Goal: Information Seeking & Learning: Understand process/instructions

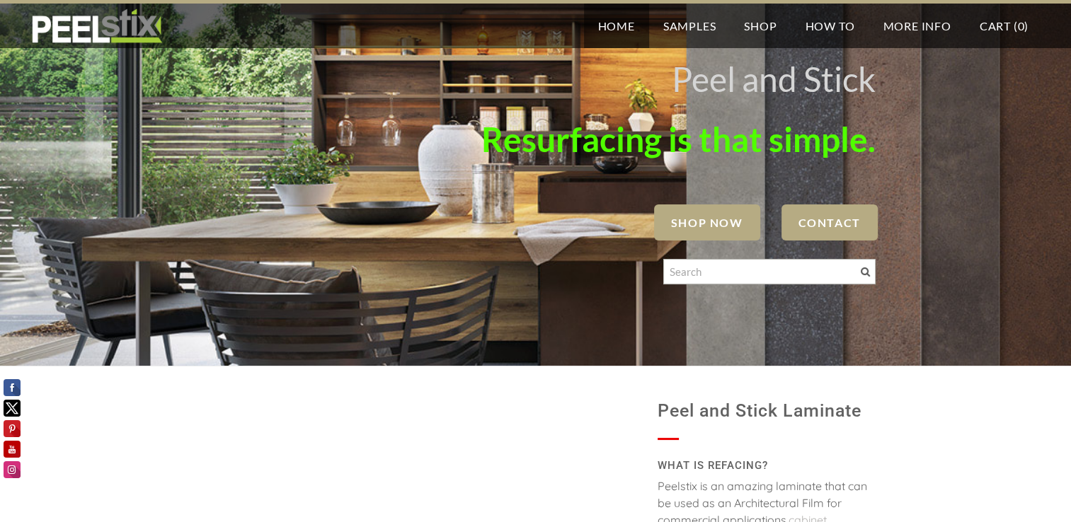
click at [692, 214] on span "SHOP NOW" at bounding box center [707, 223] width 106 height 36
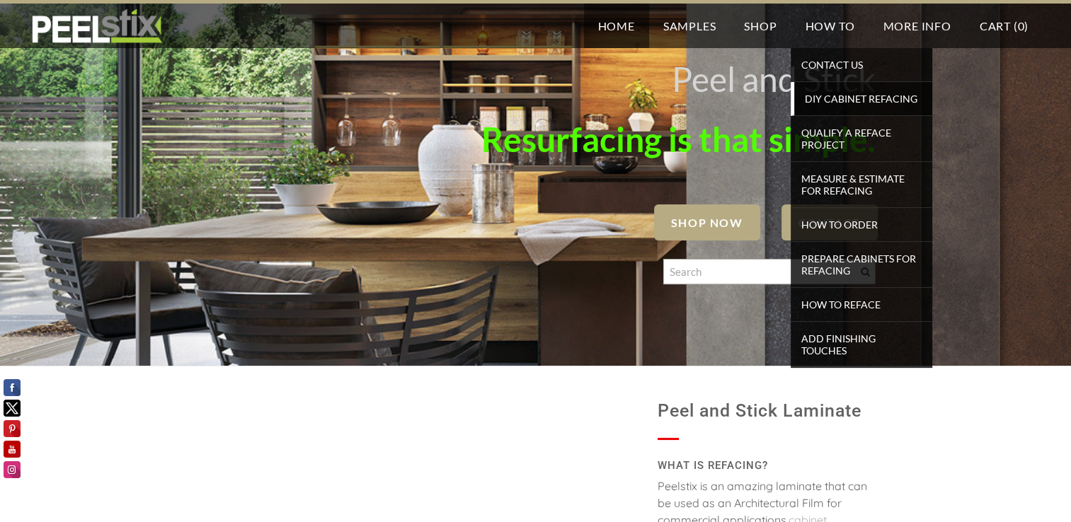
click at [853, 101] on span "DIY Cabinet Refacing" at bounding box center [863, 98] width 131 height 19
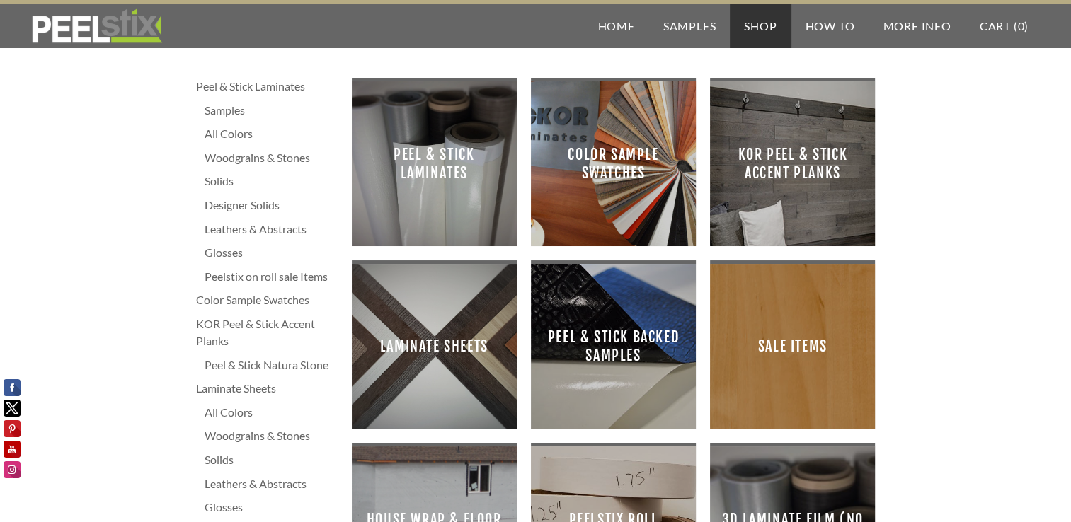
click at [413, 185] on span "Peel & Stick Laminates" at bounding box center [434, 164] width 142 height 142
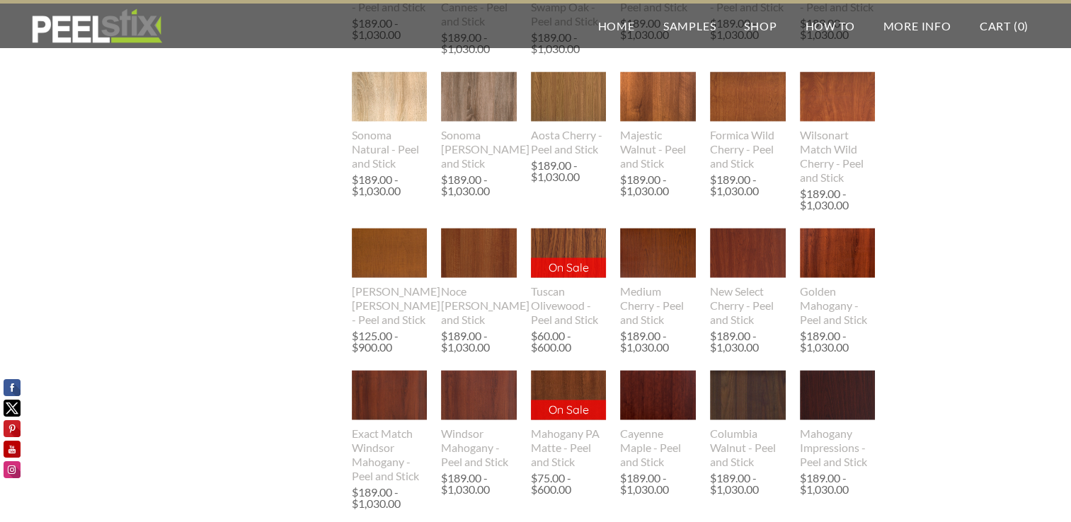
scroll to position [2124, 0]
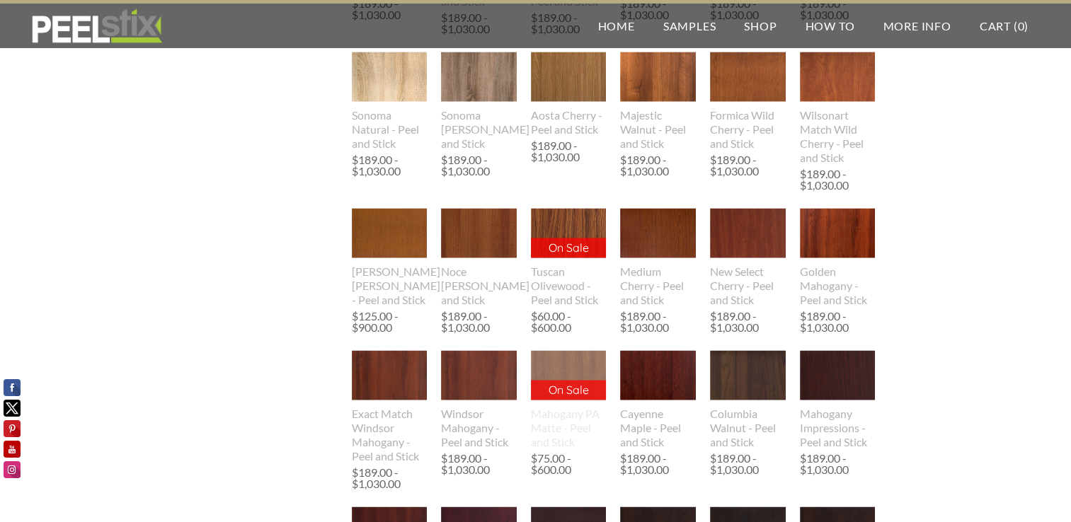
click at [557, 364] on img at bounding box center [569, 375] width 76 height 50
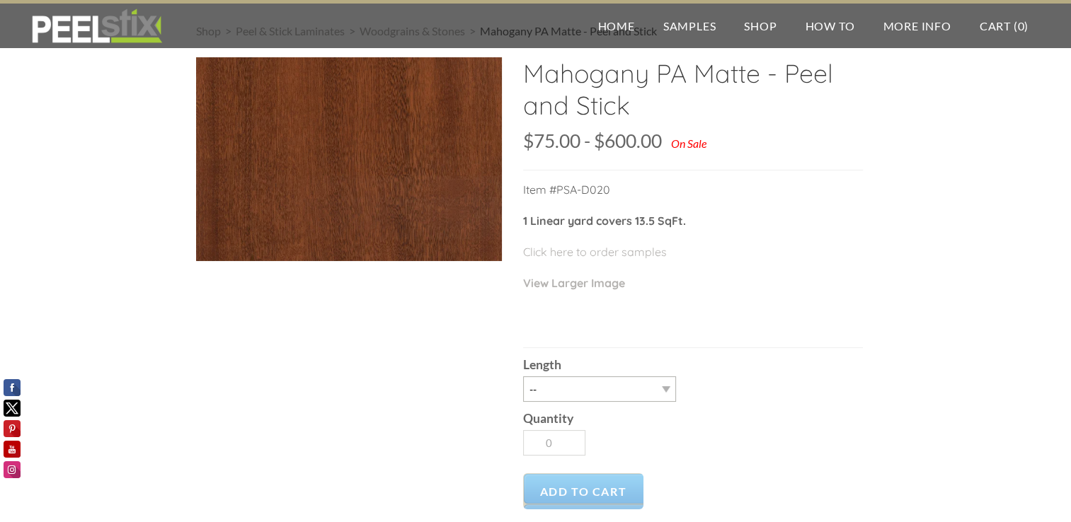
scroll to position [71, 0]
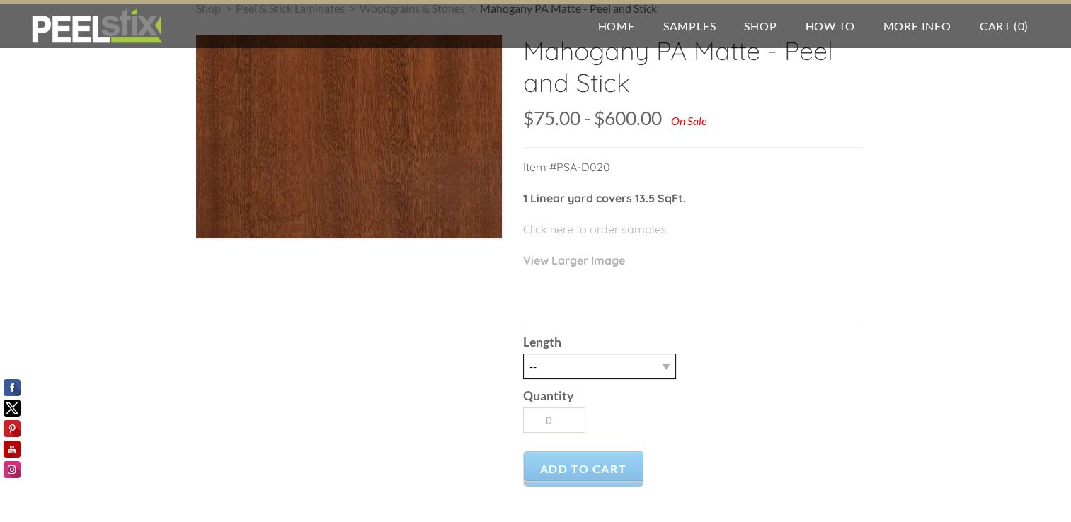
click at [667, 364] on select "-- 3LY 10LY 15LY 30LY" at bounding box center [599, 366] width 153 height 25
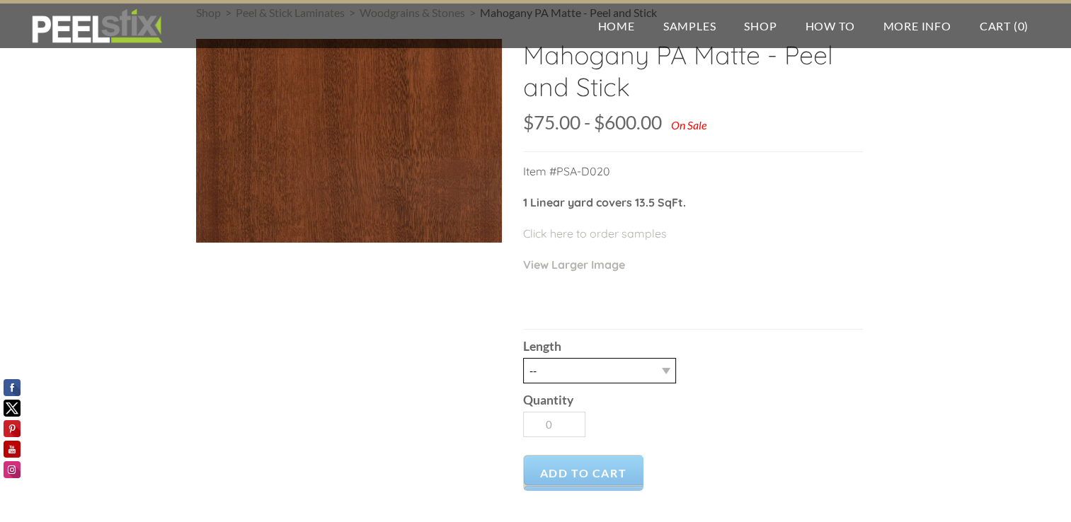
scroll to position [0, 0]
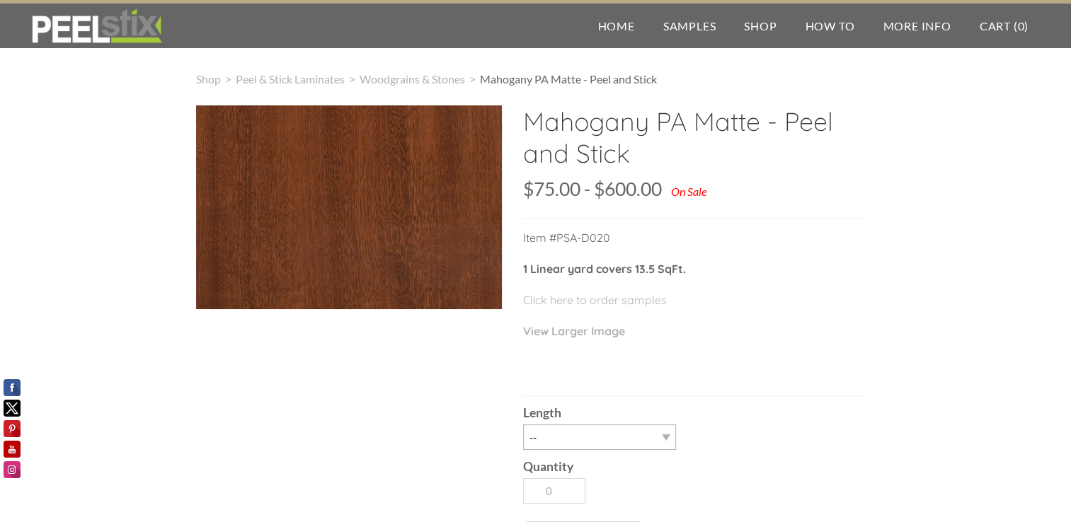
click at [889, 333] on div "Shop > Peel & Stick Laminates > Woodgrains & Stones > Mahogany PA Matte - Peel …" at bounding box center [535, 468] width 1071 height 852
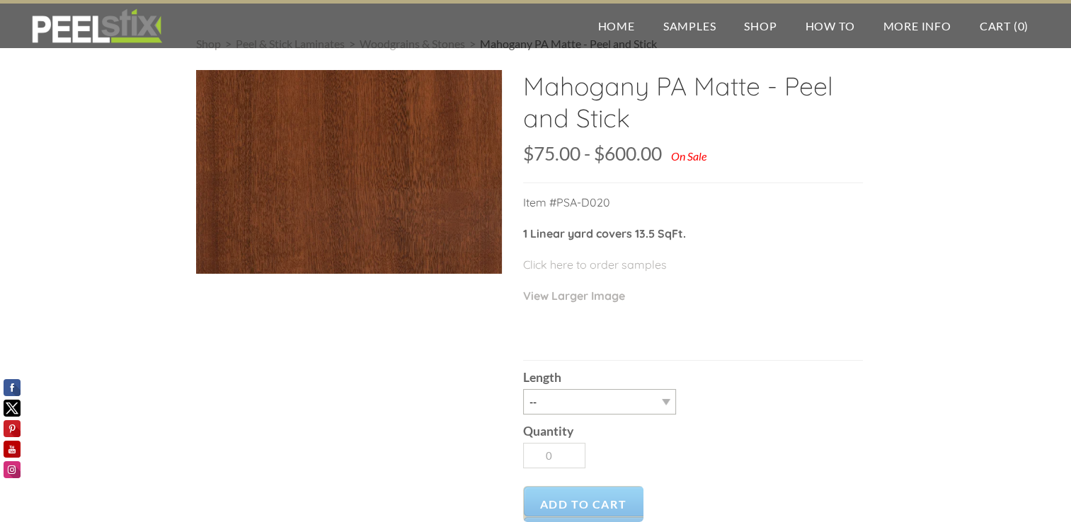
scroll to position [71, 0]
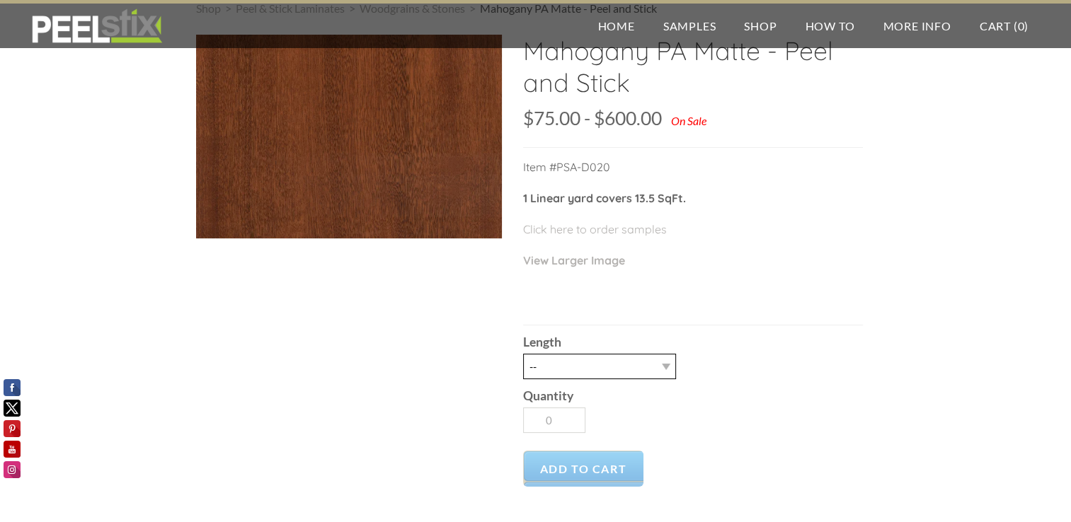
click at [662, 366] on select "-- 3LY 10LY 15LY 30LY" at bounding box center [599, 366] width 153 height 25
select select "10LY"
click at [523, 354] on select "-- 3LY 10LY 15LY 30LY" at bounding box center [599, 366] width 153 height 25
type input "1"
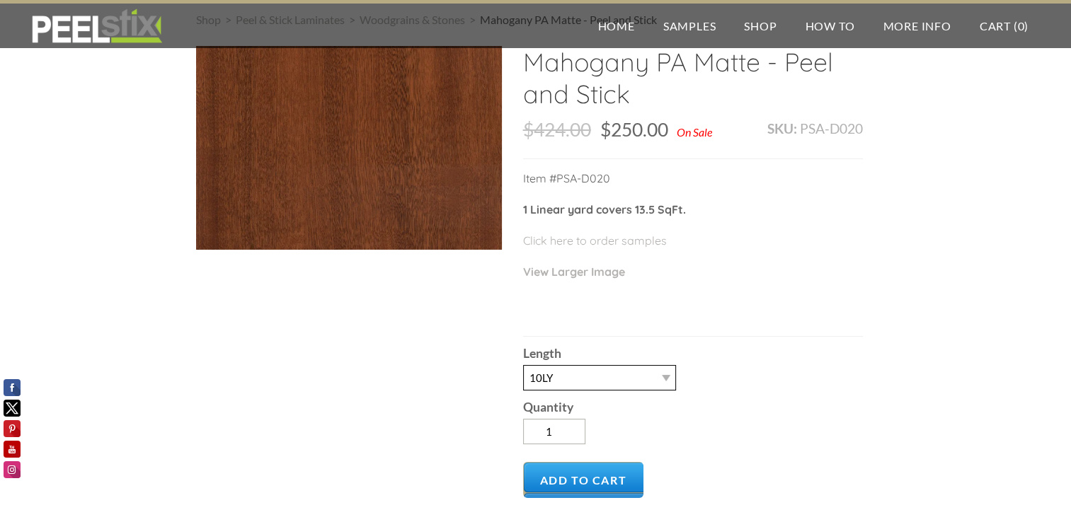
scroll to position [0, 0]
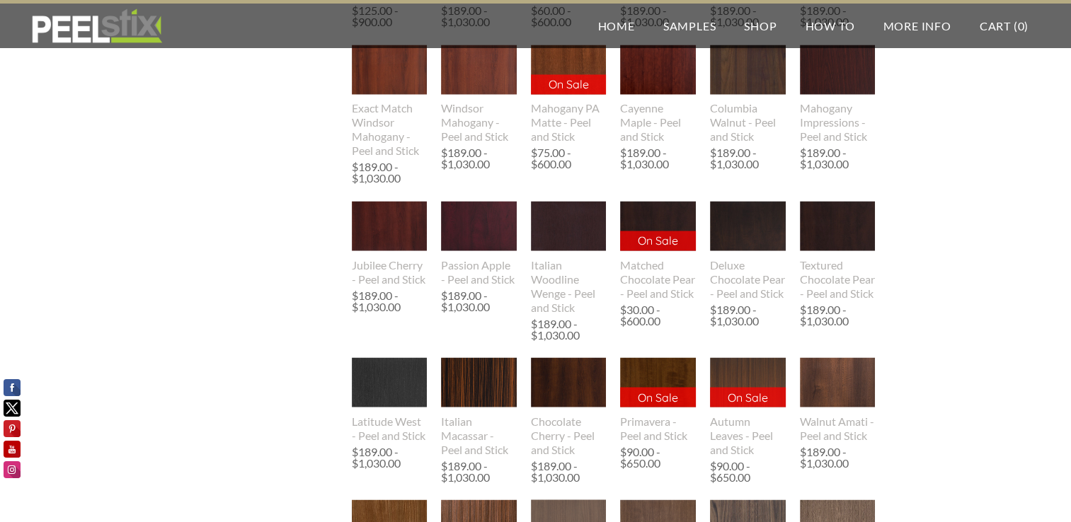
scroll to position [2690, 0]
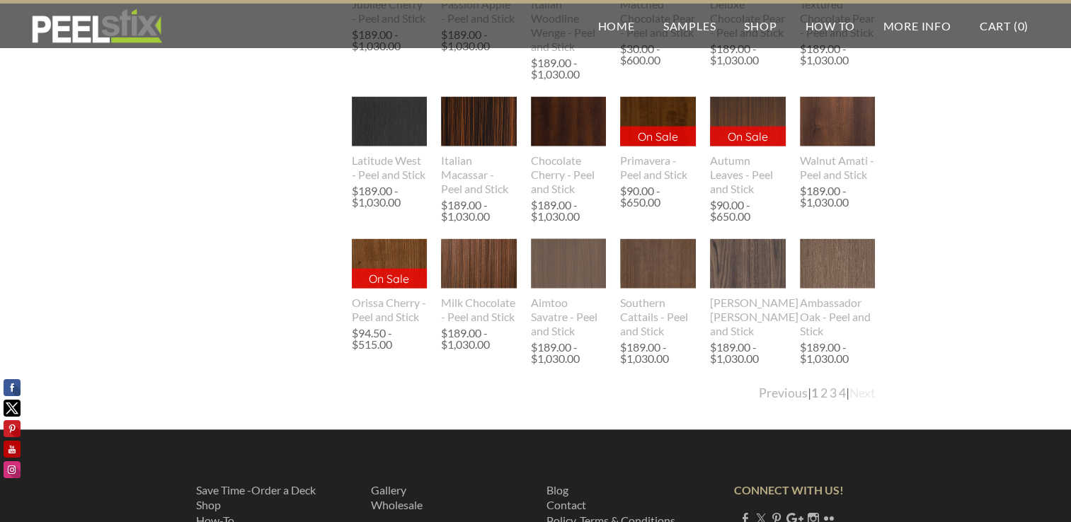
click at [867, 394] on link "Next" at bounding box center [863, 393] width 26 height 15
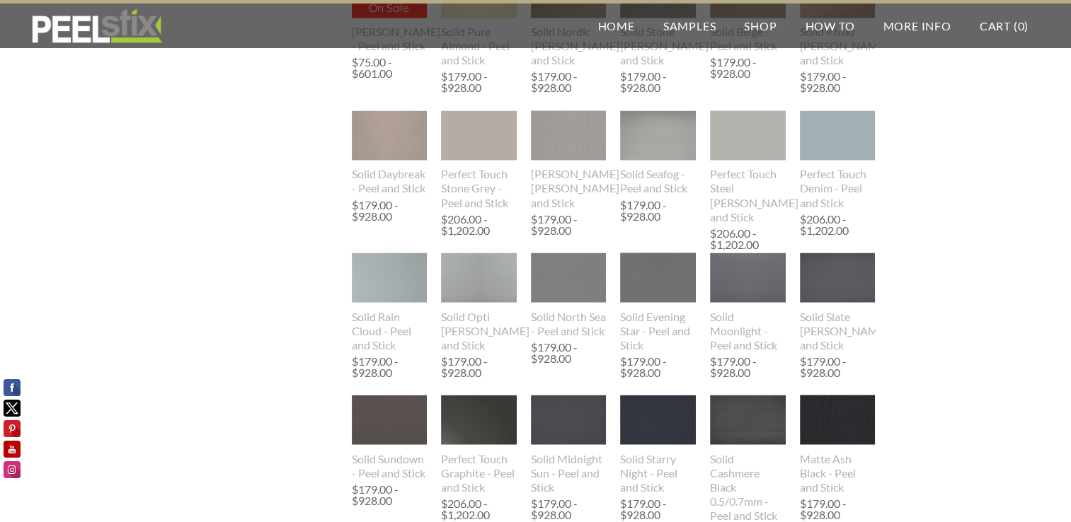
scroll to position [2619, 0]
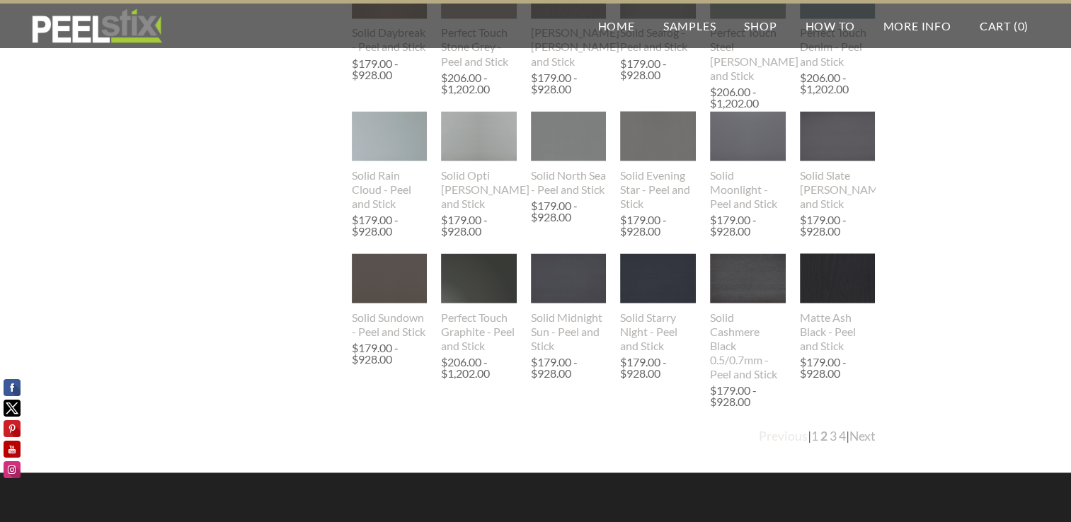
click at [772, 438] on link "Previous" at bounding box center [783, 435] width 49 height 15
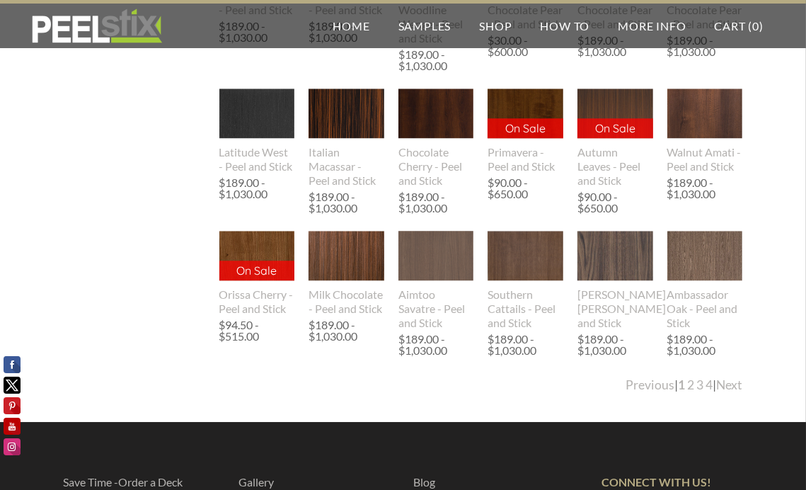
scroll to position [2803, 0]
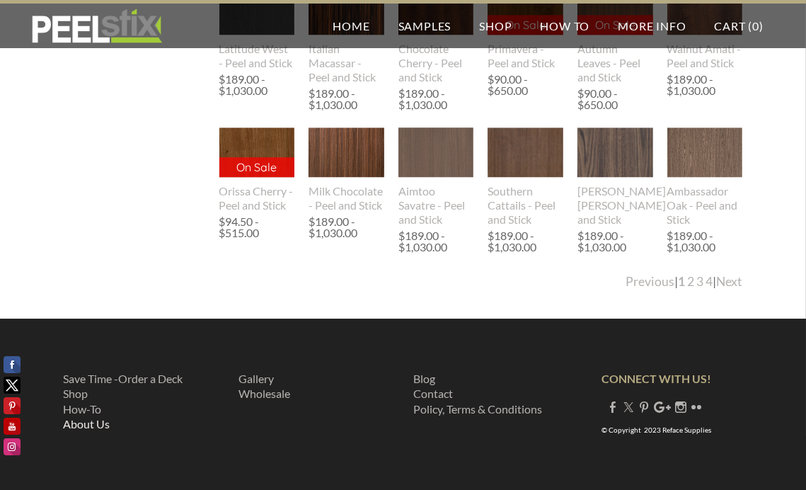
click at [90, 421] on link "About Us" at bounding box center [87, 423] width 47 height 13
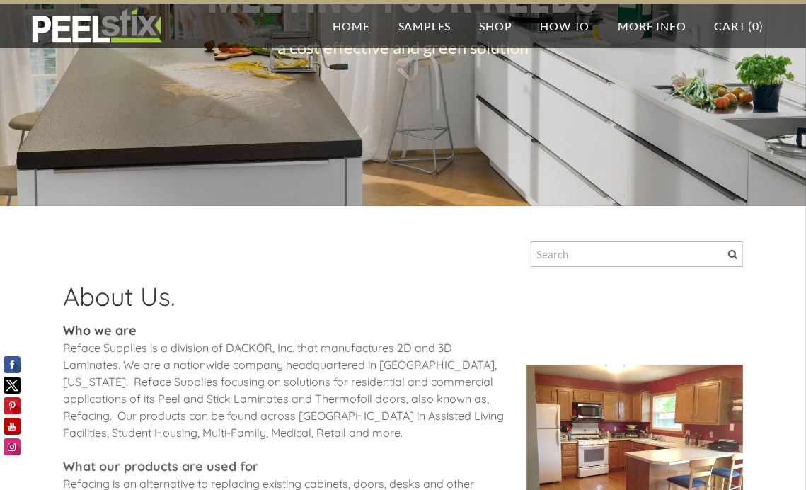
scroll to position [212, 0]
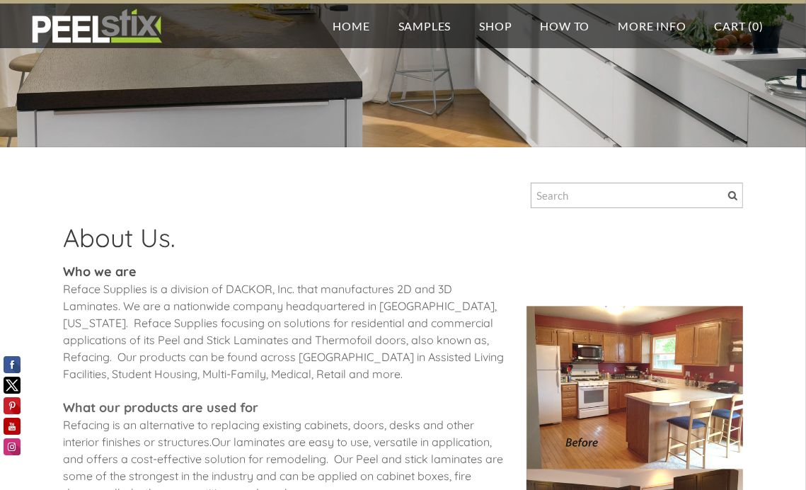
click at [282, 209] on div at bounding box center [404, 199] width 680 height 47
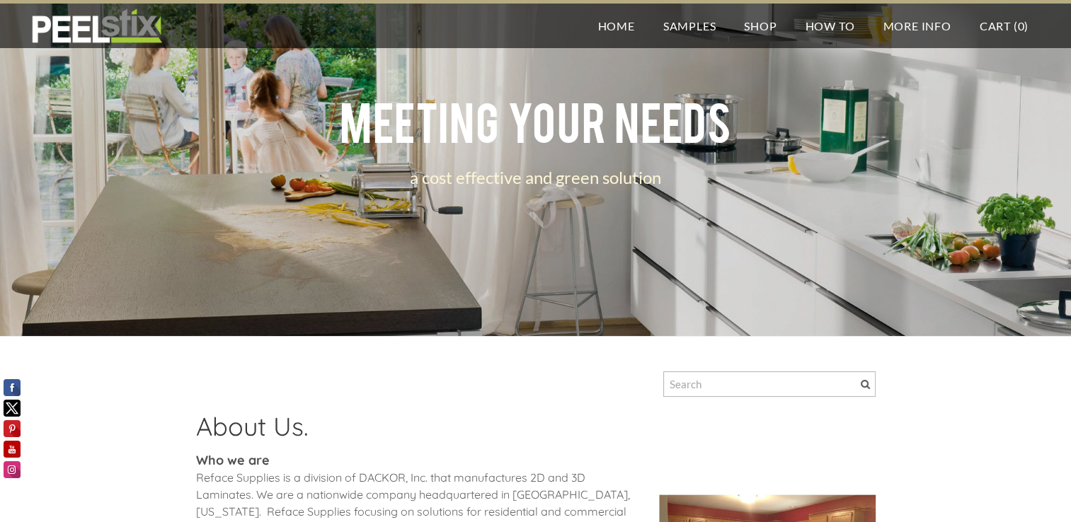
scroll to position [0, 0]
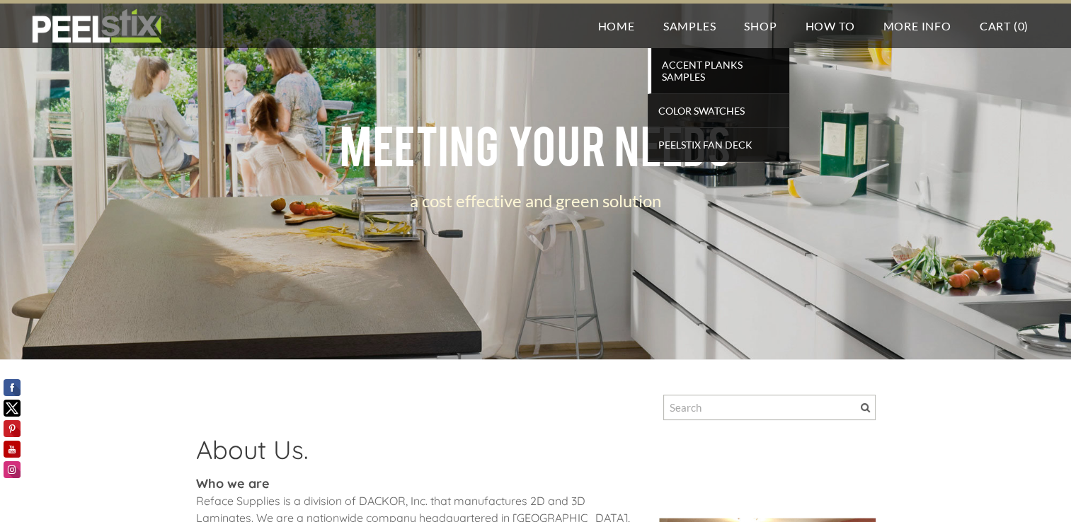
click at [680, 67] on span "Accent Planks Samples" at bounding box center [720, 70] width 131 height 31
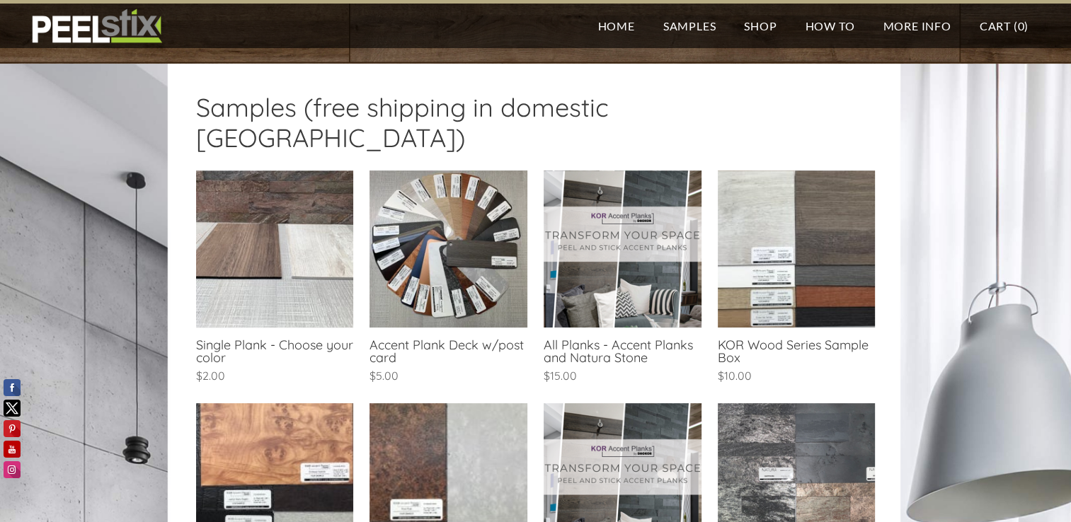
scroll to position [283, 0]
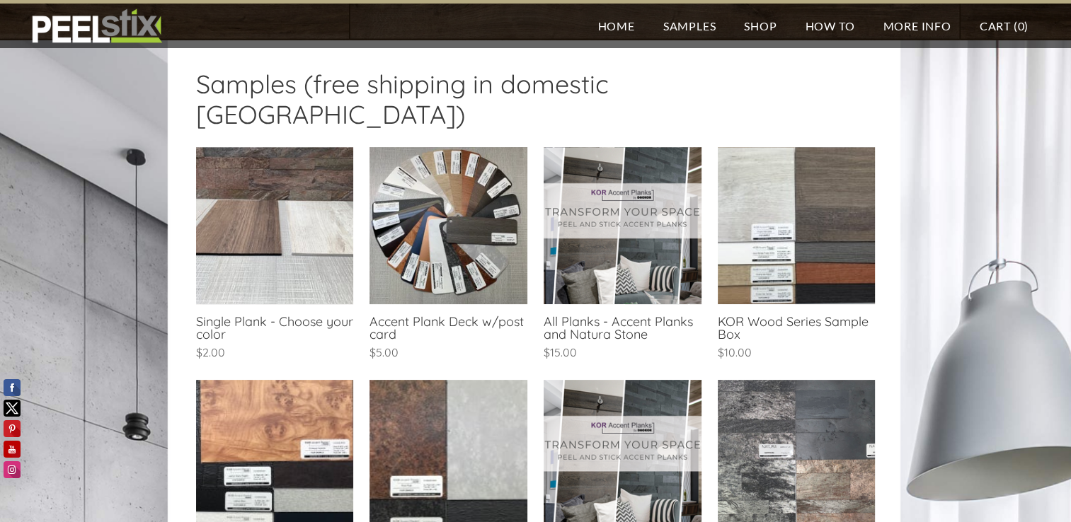
click at [824, 195] on link at bounding box center [796, 255] width 157 height 217
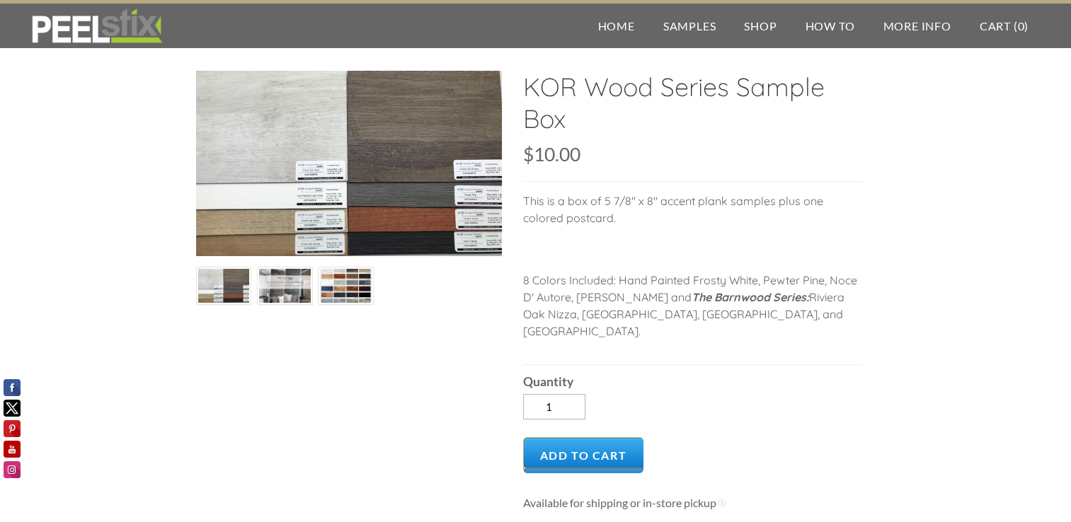
click at [283, 282] on img at bounding box center [285, 286] width 52 height 38
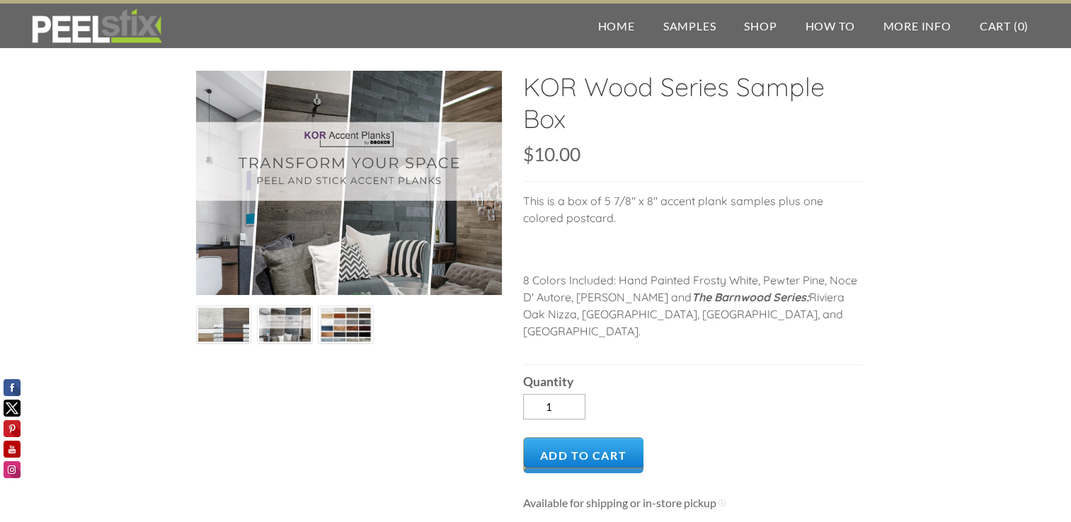
click at [360, 324] on img at bounding box center [346, 326] width 52 height 38
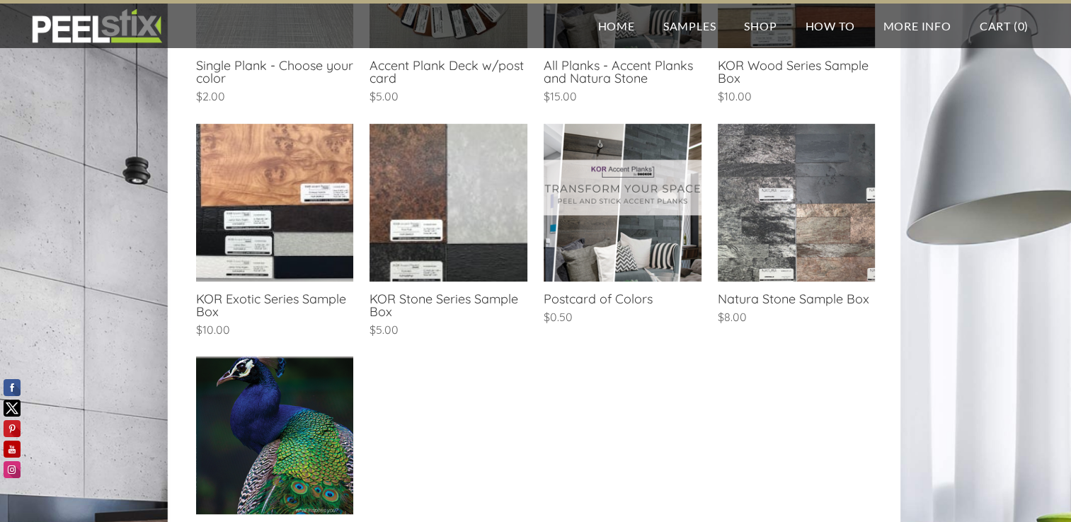
scroll to position [354, 0]
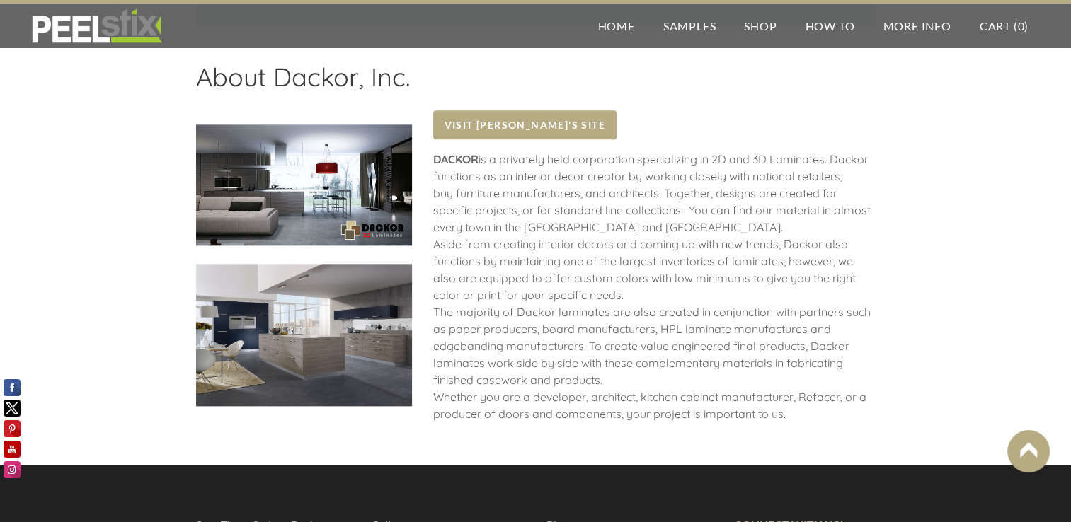
scroll to position [1769, 0]
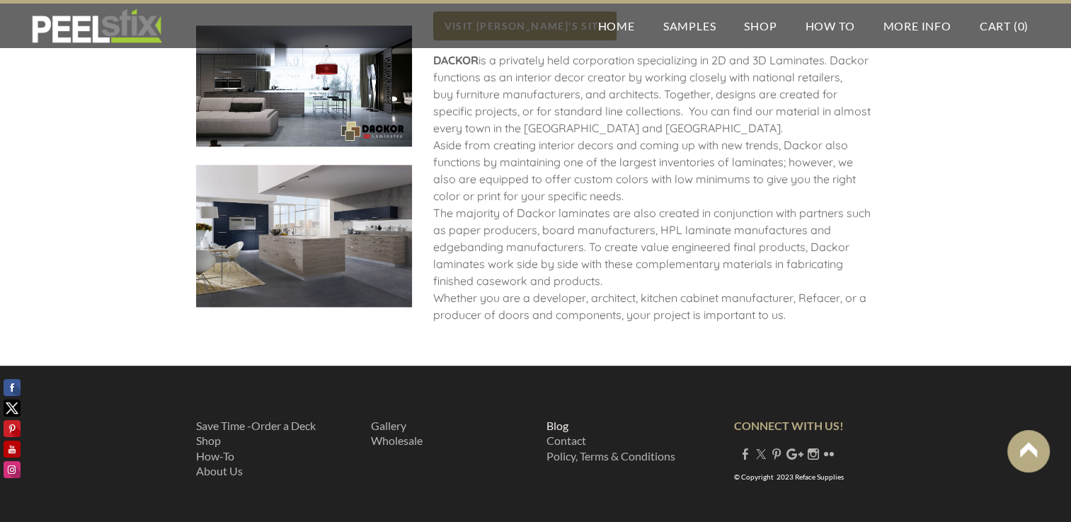
click at [564, 419] on link "Blog" at bounding box center [558, 425] width 22 height 13
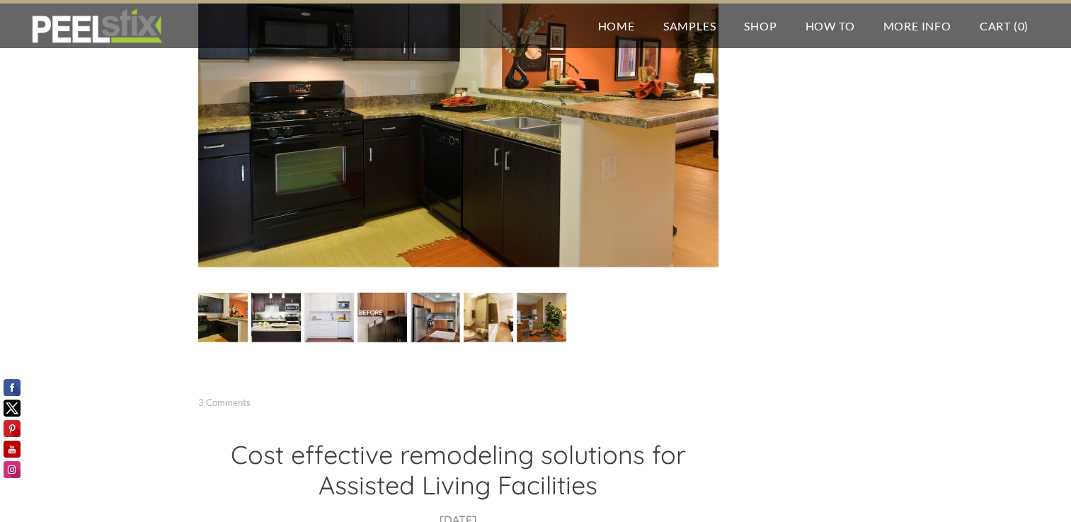
scroll to position [3610, 0]
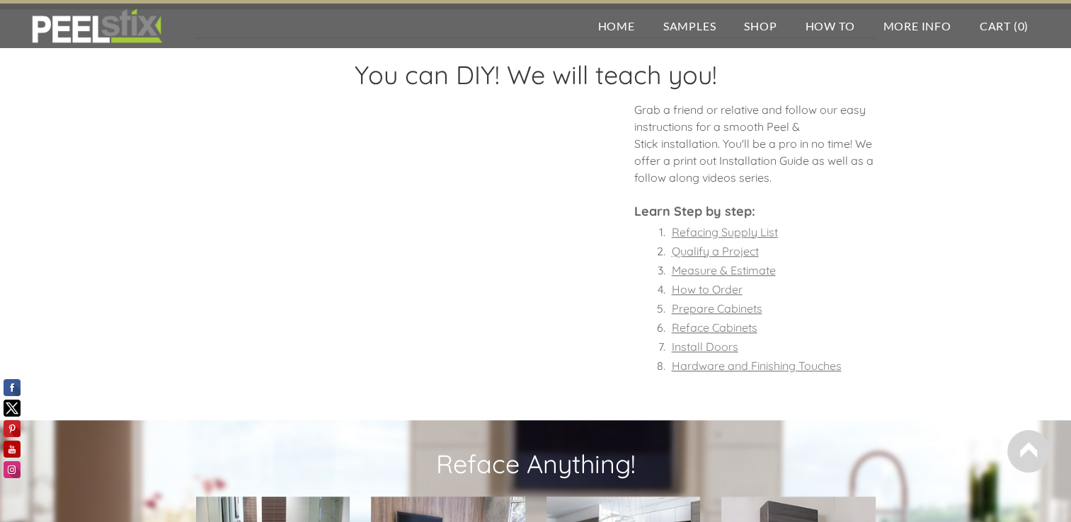
scroll to position [1062, 0]
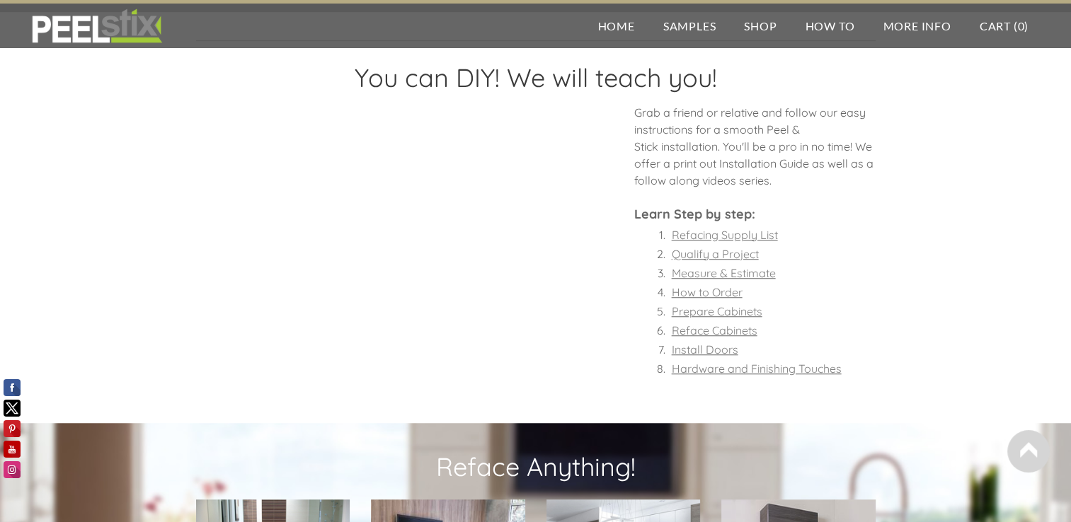
click at [735, 312] on font "Prepare Cabinets" at bounding box center [717, 311] width 91 height 14
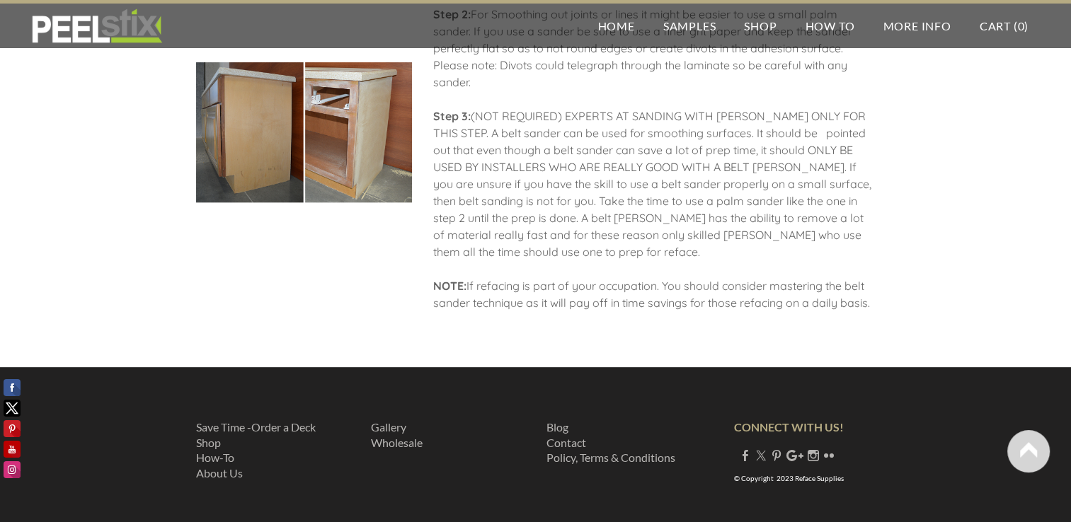
scroll to position [1705, 0]
drag, startPoint x: 554, startPoint y: 268, endPoint x: 438, endPoint y: 267, distance: 116.8
click at [438, 267] on td "SANDING OF ADHESION SURFACE Step 1: Now that the laminating surfaces have been …" at bounding box center [655, 66] width 464 height 519
copy div "belt sander technique"
